Goal: Task Accomplishment & Management: Manage account settings

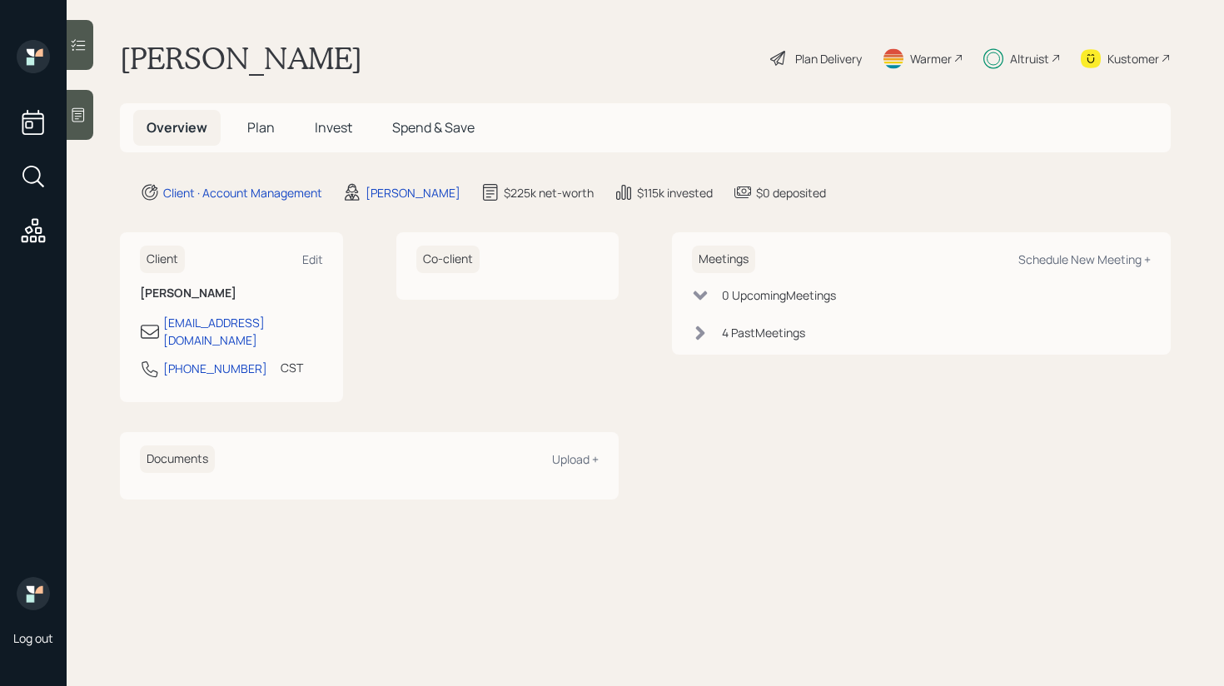
click at [77, 49] on icon at bounding box center [79, 45] width 14 height 12
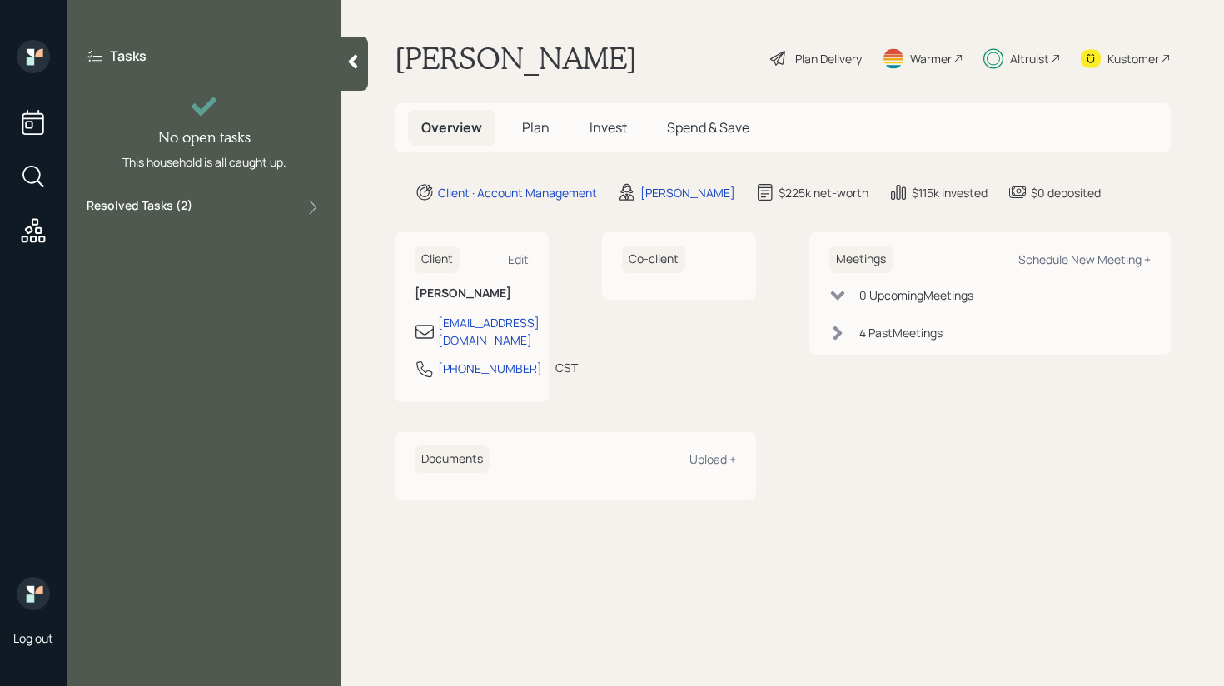
click at [254, 215] on div "Resolved Tasks ( 2 )" at bounding box center [204, 207] width 235 height 20
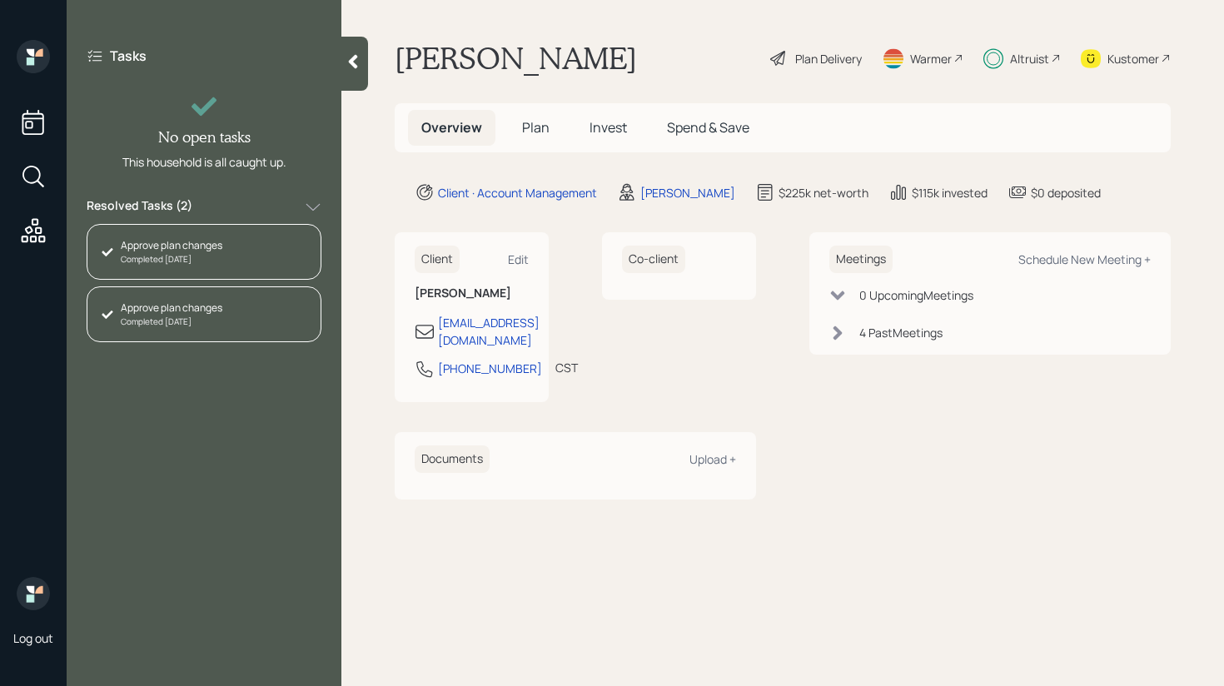
click at [256, 213] on div "Resolved Tasks ( 2 )" at bounding box center [204, 207] width 235 height 20
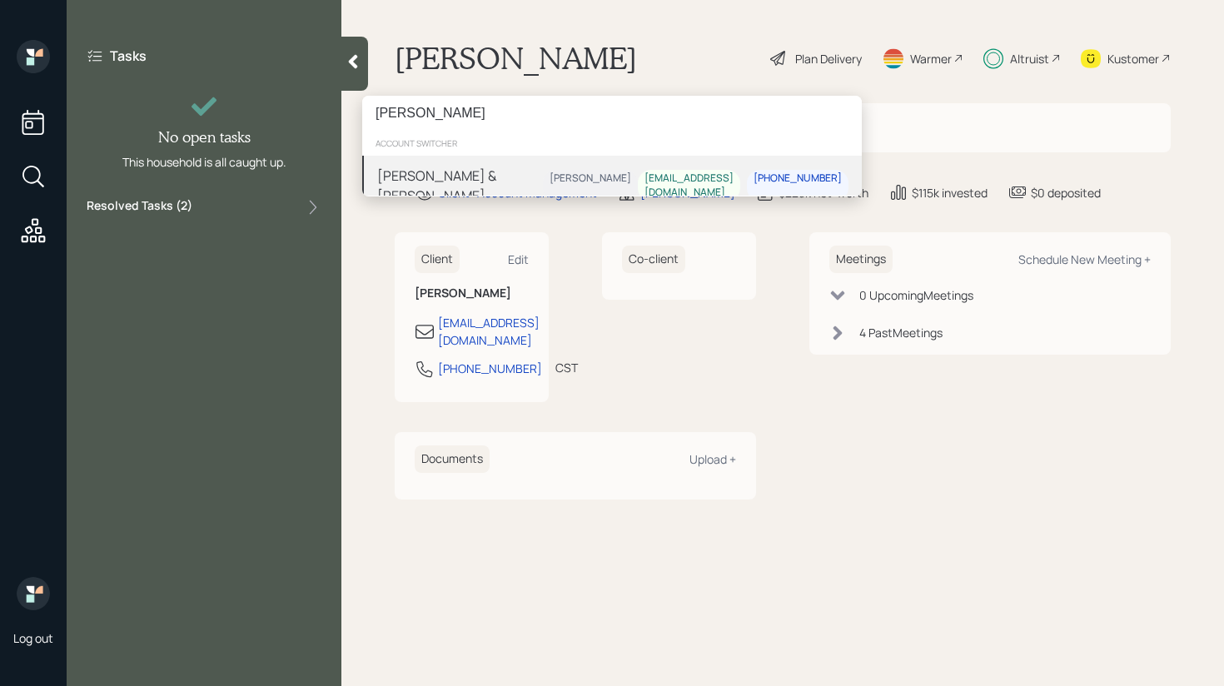
type input "[PERSON_NAME]"
click at [546, 187] on div "Juan & Regina Niglio Michael Russo jniglio@att.net 972-369-4251" at bounding box center [612, 186] width 500 height 60
